Goal: Task Accomplishment & Management: Use online tool/utility

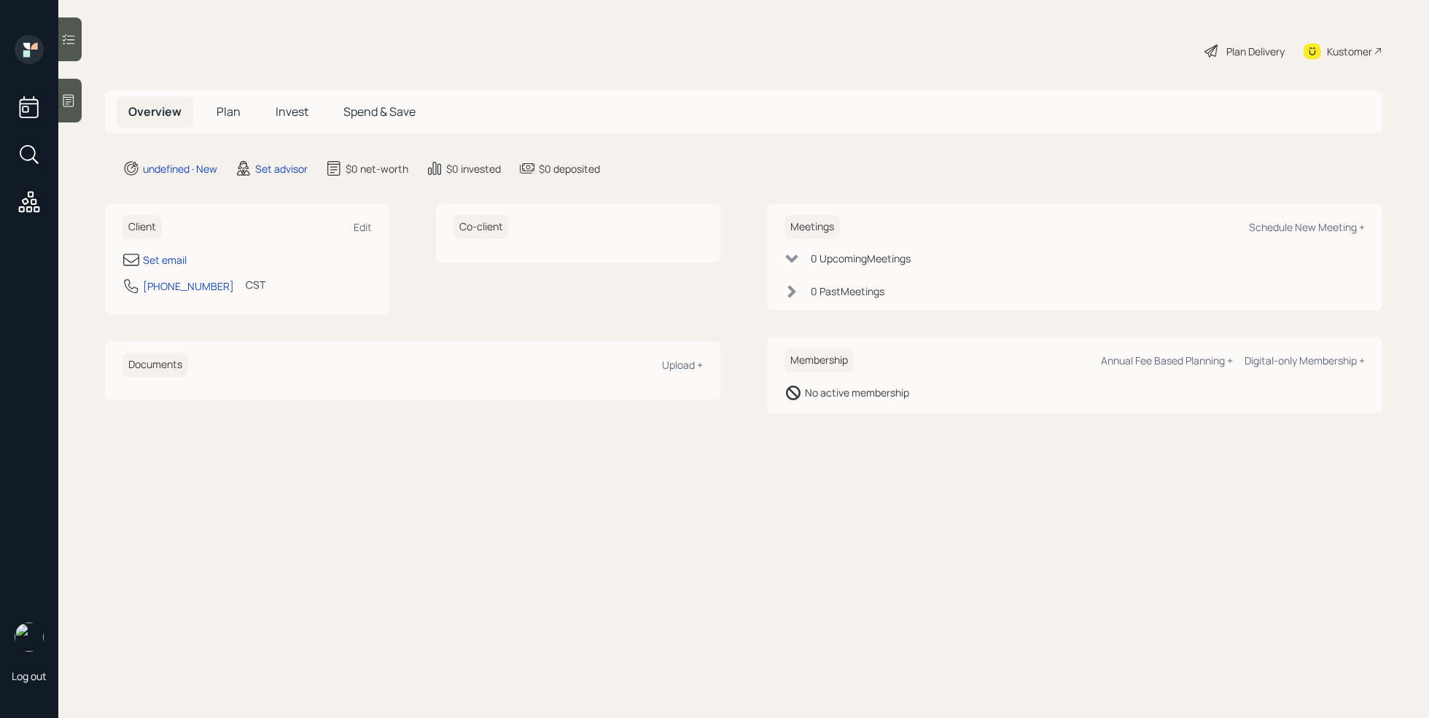
click at [80, 110] on div at bounding box center [69, 101] width 23 height 44
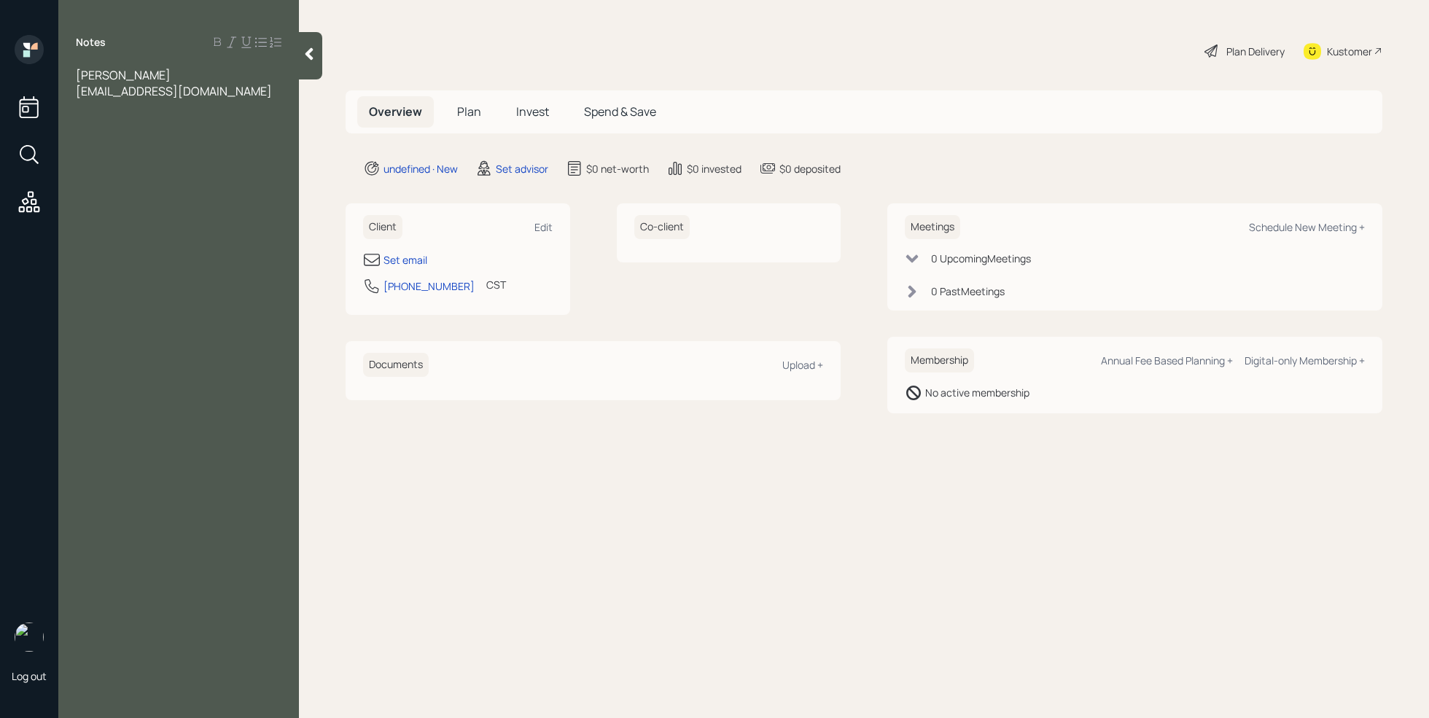
click at [121, 122] on div "Notes linda russell clinruss.196@gmail.com" at bounding box center [178, 368] width 241 height 666
click at [207, 83] on div "clinruss.196@gmail.com" at bounding box center [179, 91] width 206 height 16
